Goal: Check status

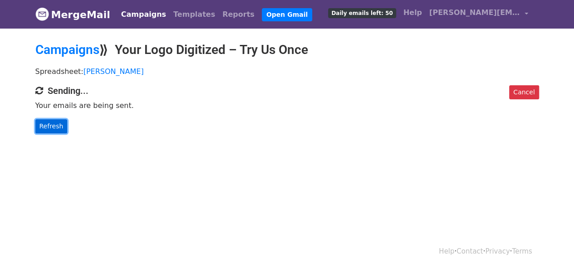
click at [48, 125] on link "Refresh" at bounding box center [51, 126] width 32 height 14
click at [59, 127] on link "Refresh" at bounding box center [51, 126] width 32 height 14
